Goal: Check status: Check status

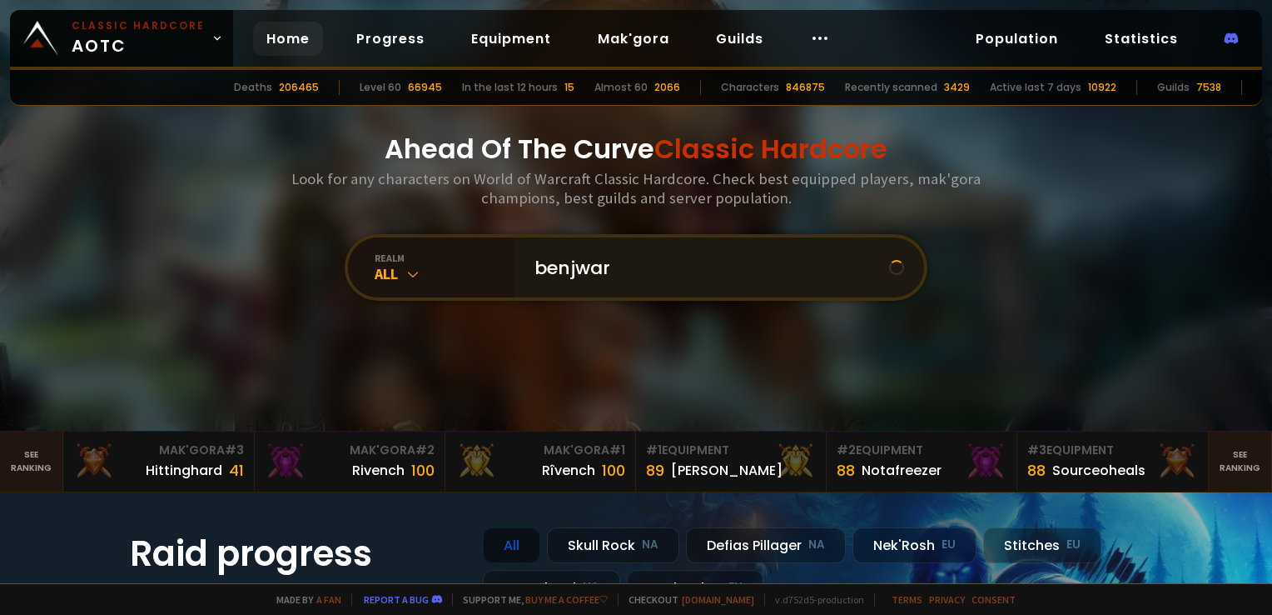
type input "benjwar"
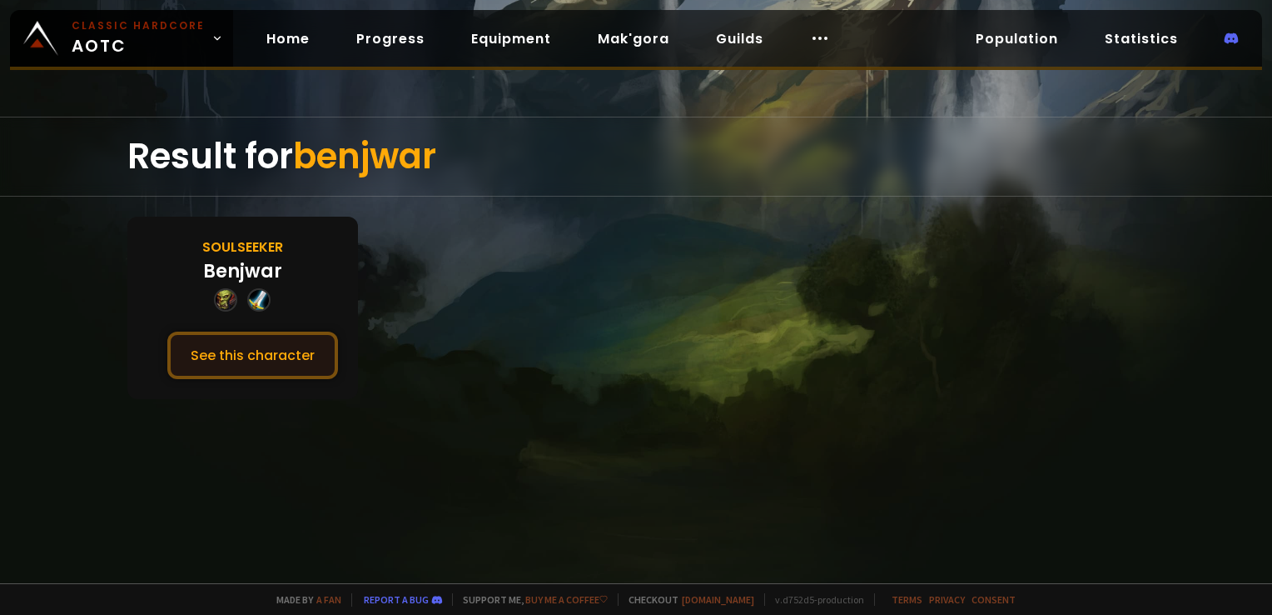
click at [244, 346] on button "See this character" at bounding box center [252, 354] width 171 height 47
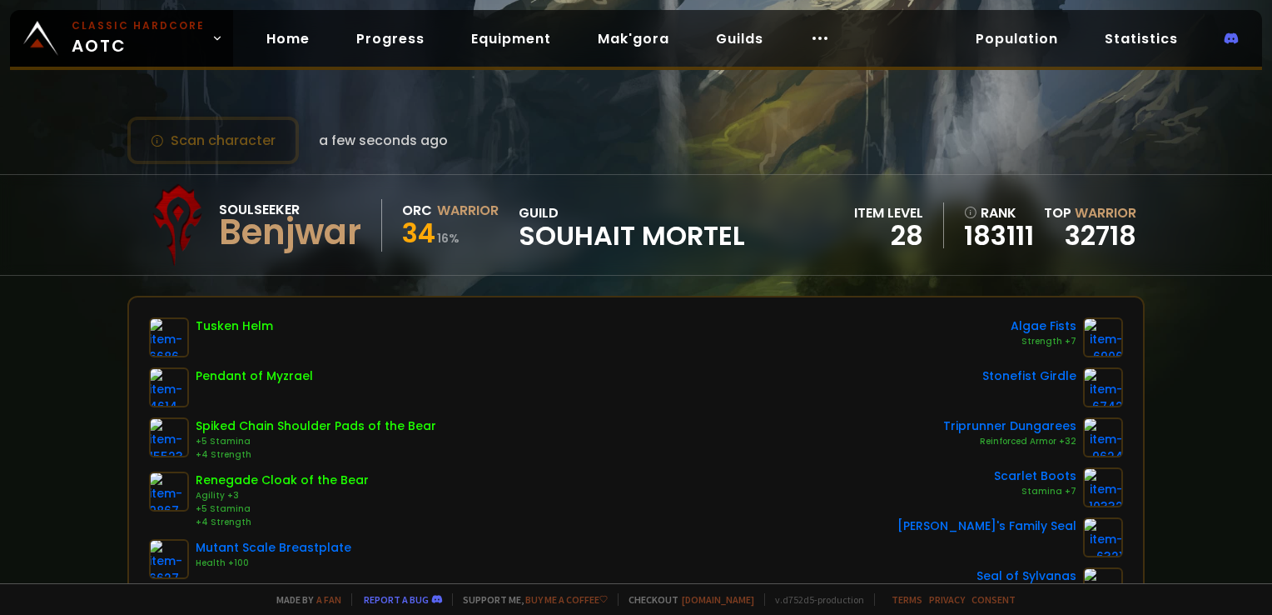
click at [563, 133] on div "Scan character a few seconds ago" at bounding box center [636, 140] width 1018 height 47
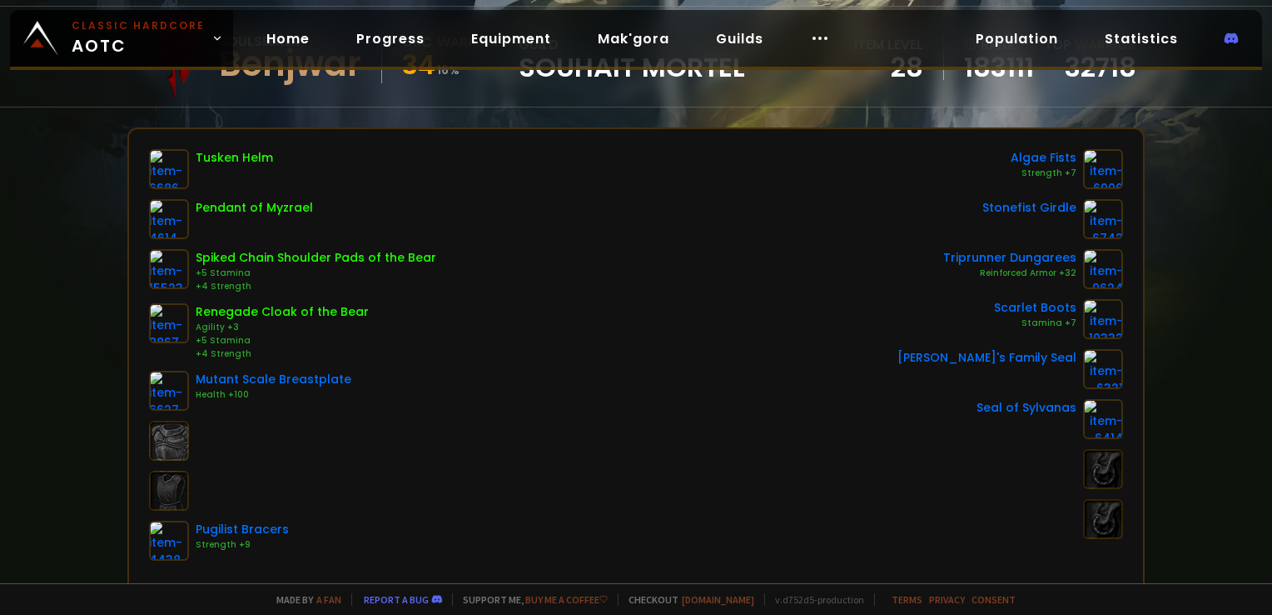
scroll to position [167, 0]
